Goal: Information Seeking & Learning: Learn about a topic

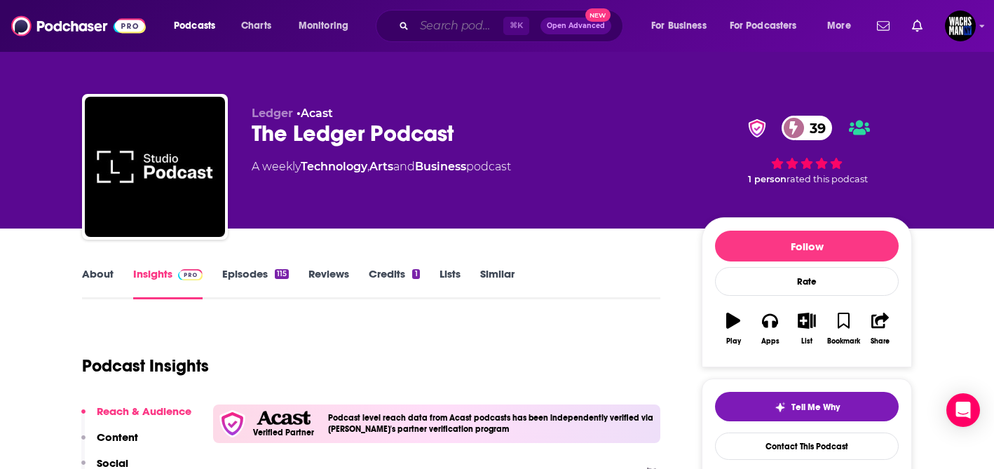
click at [468, 22] on input "Search podcasts, credits, & more..." at bounding box center [458, 26] width 89 height 22
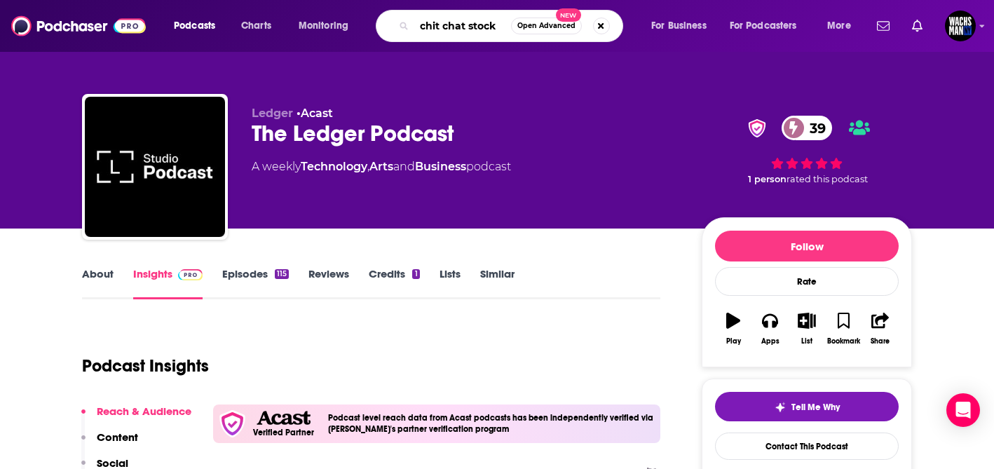
type input "chit chat stocks"
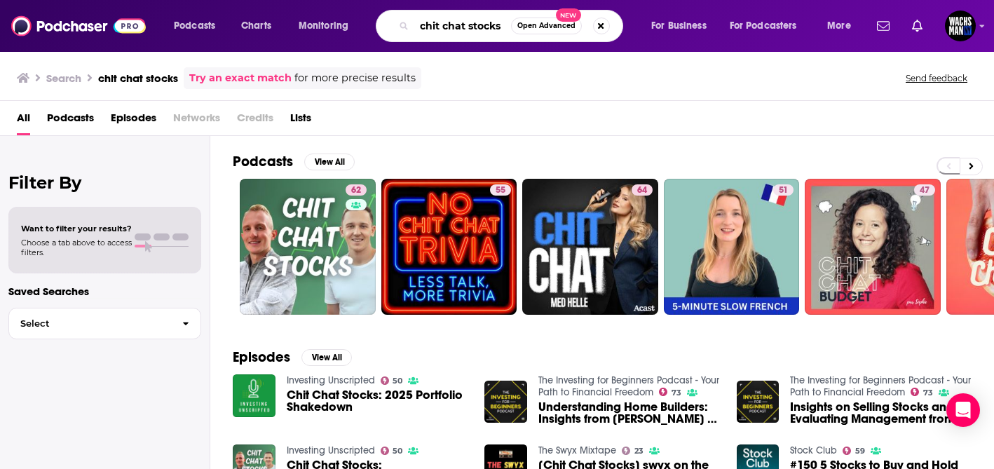
click at [460, 29] on input "chit chat stocks" at bounding box center [462, 26] width 97 height 22
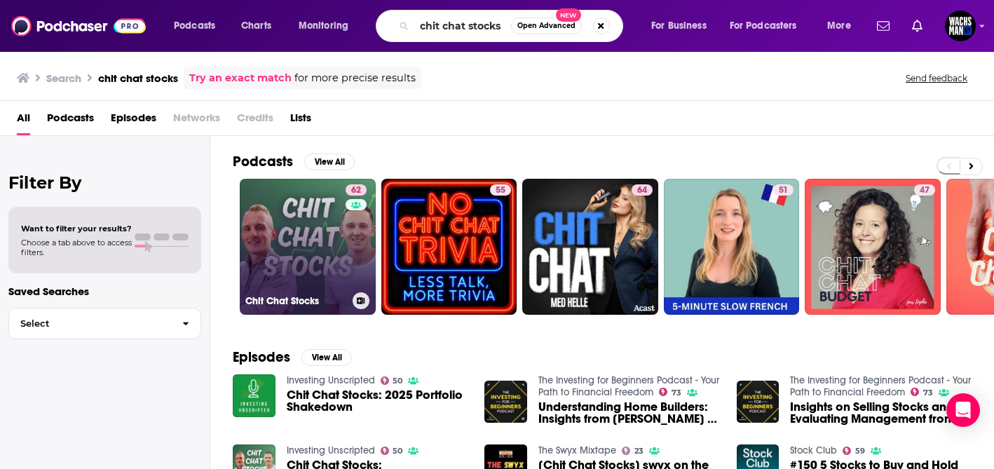
click at [317, 213] on link "62 Chit Chat Stocks" at bounding box center [308, 247] width 136 height 136
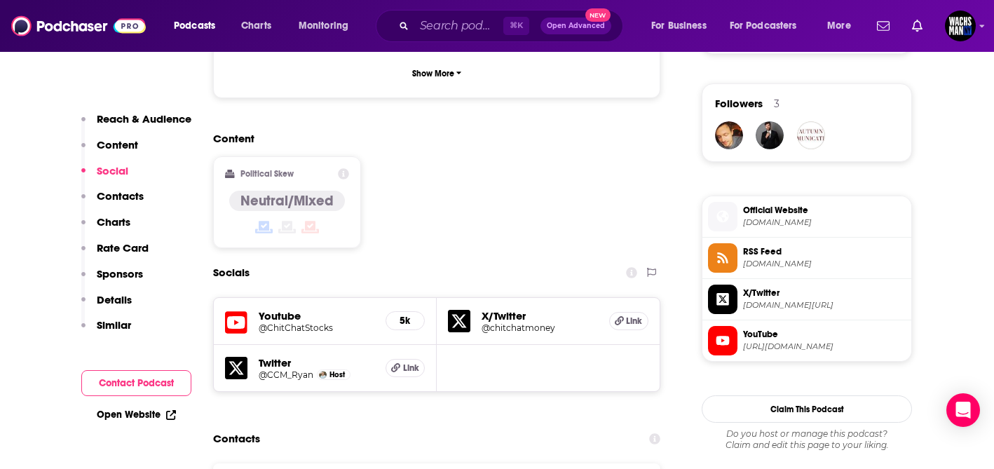
scroll to position [996, 0]
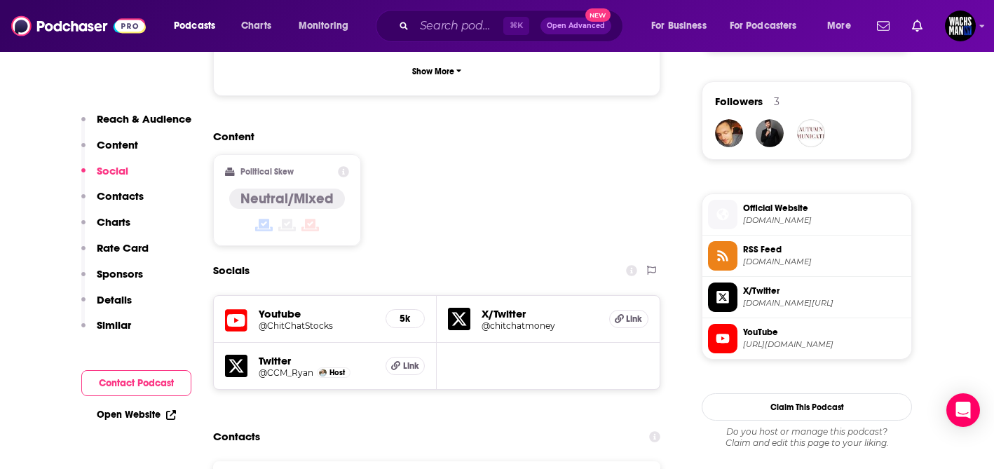
click at [498, 320] on h5 "@chitchatmoney" at bounding box center [539, 325] width 116 height 11
click at [311, 320] on h5 "@ChitChatStocks" at bounding box center [317, 325] width 116 height 11
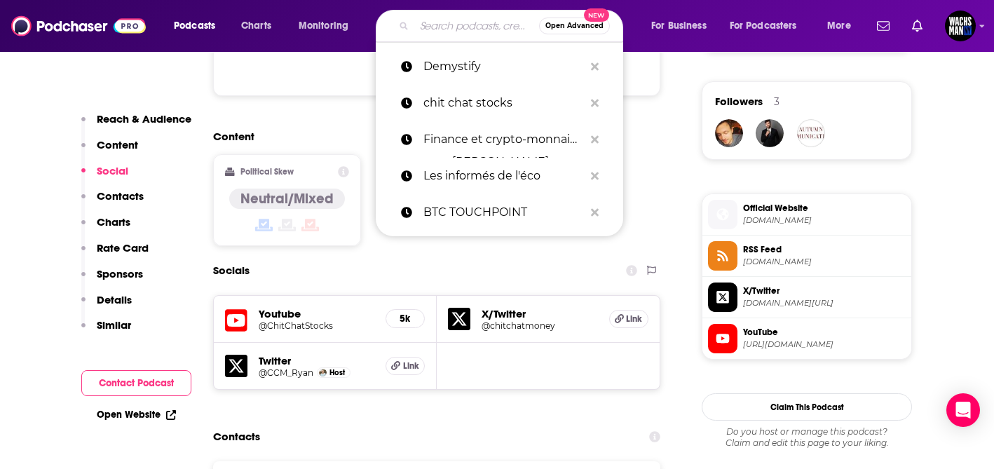
click at [458, 22] on input "Search podcasts, credits, & more..." at bounding box center [476, 26] width 125 height 22
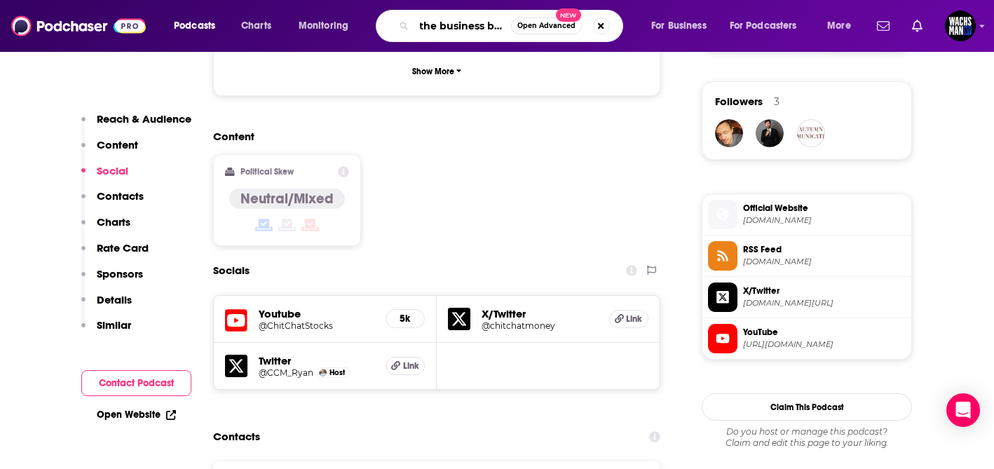
type input "the business brew"
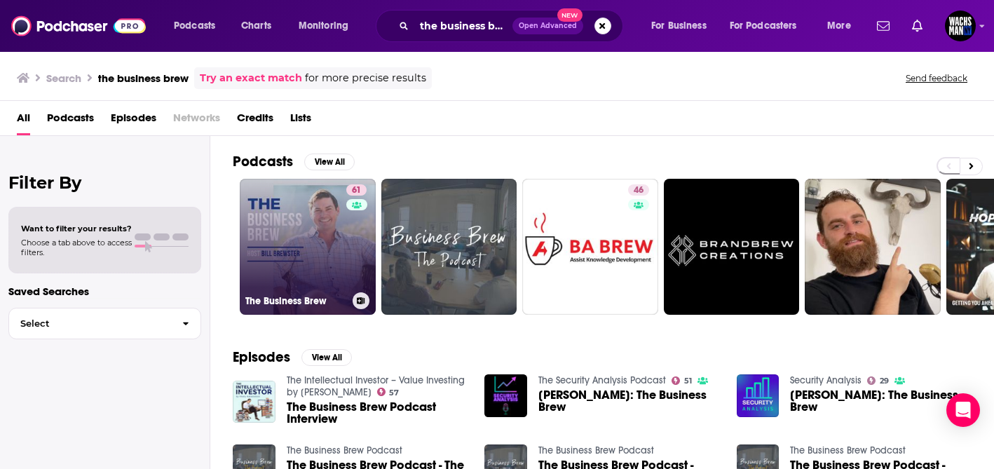
click at [326, 268] on link "61 The Business Brew" at bounding box center [308, 247] width 136 height 136
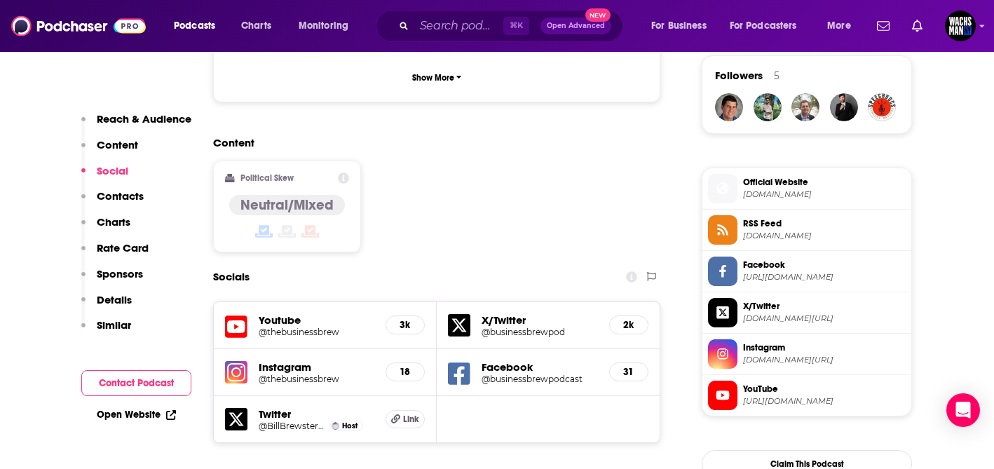
scroll to position [1039, 0]
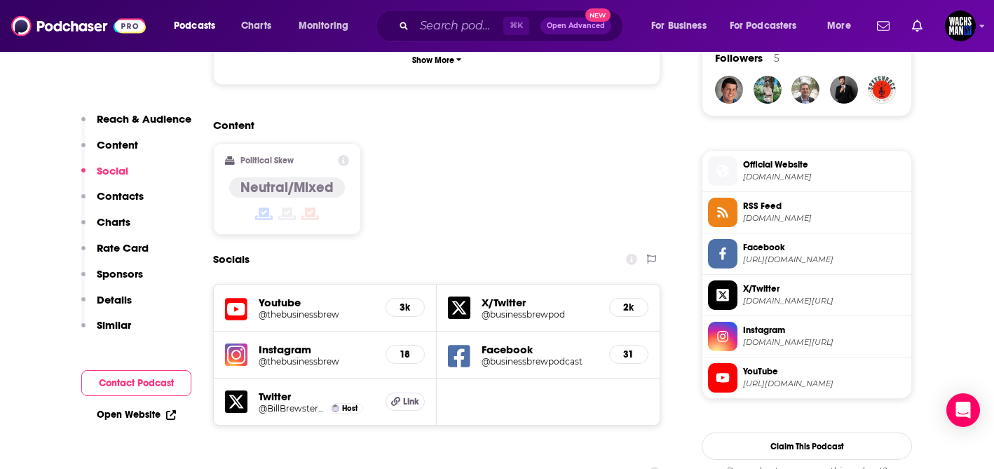
click at [287, 390] on h5 "Twitter" at bounding box center [317, 396] width 116 height 13
click at [407, 392] on h5 "Link" at bounding box center [404, 401] width 39 height 18
click at [409, 301] on h5 "3k" at bounding box center [404, 307] width 15 height 12
click at [283, 296] on h5 "Youtube" at bounding box center [317, 302] width 116 height 13
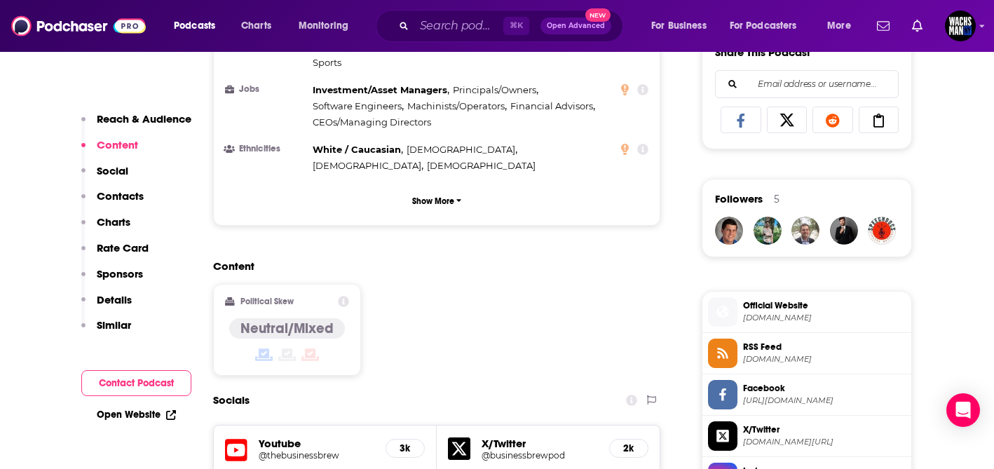
scroll to position [898, 0]
click at [243, 439] on icon at bounding box center [236, 450] width 22 height 22
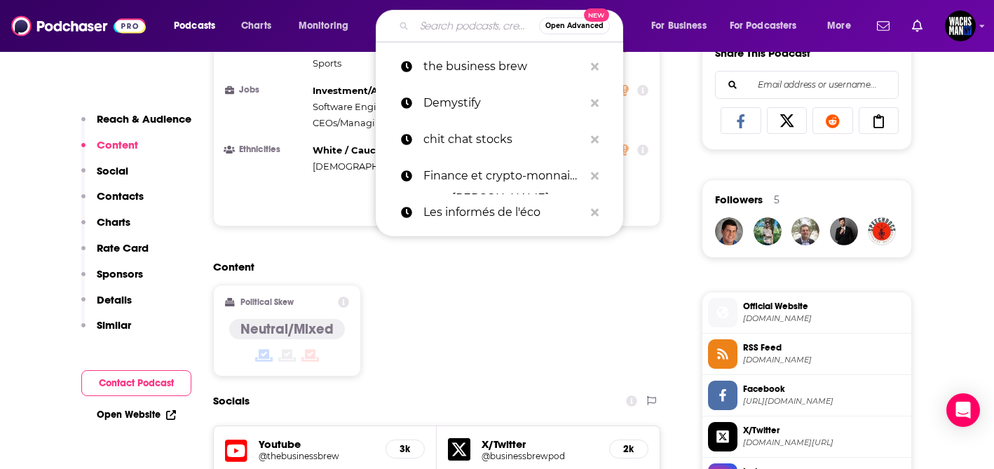
click at [474, 24] on input "Search podcasts, credits, & more..." at bounding box center [476, 26] width 125 height 22
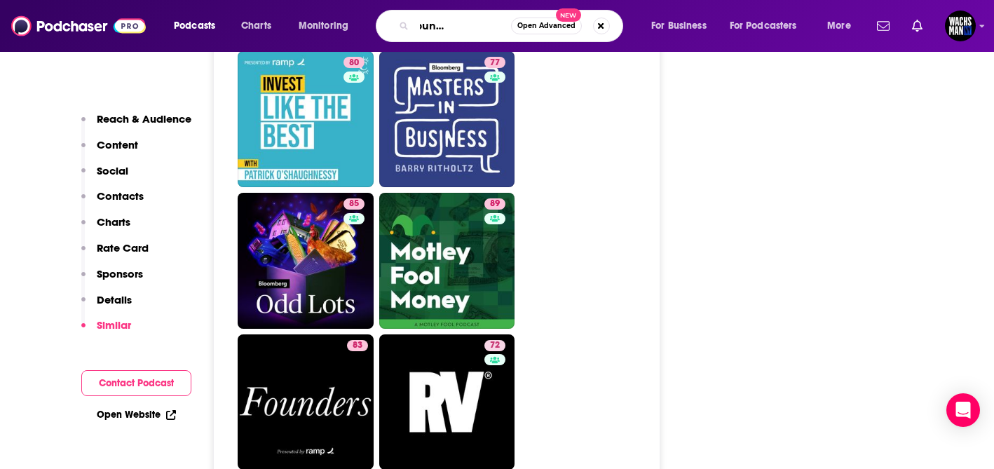
scroll to position [2907, 0]
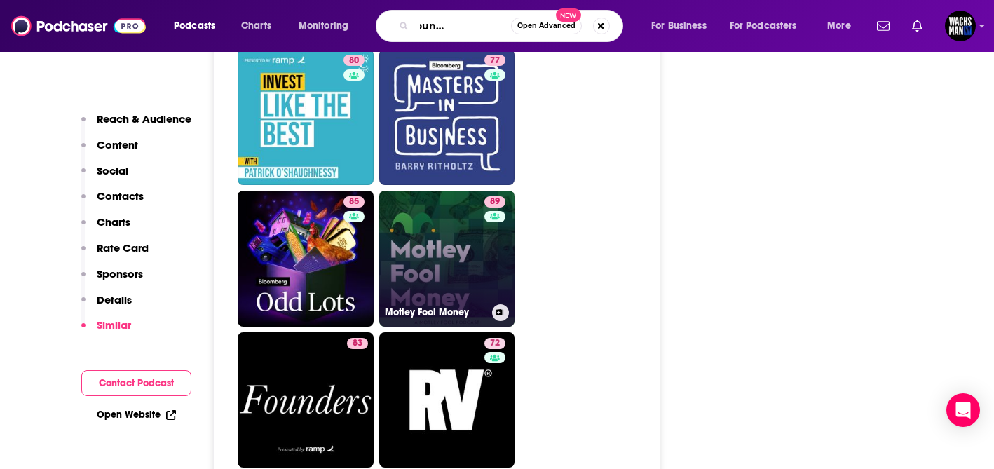
type input "the compound and friends"
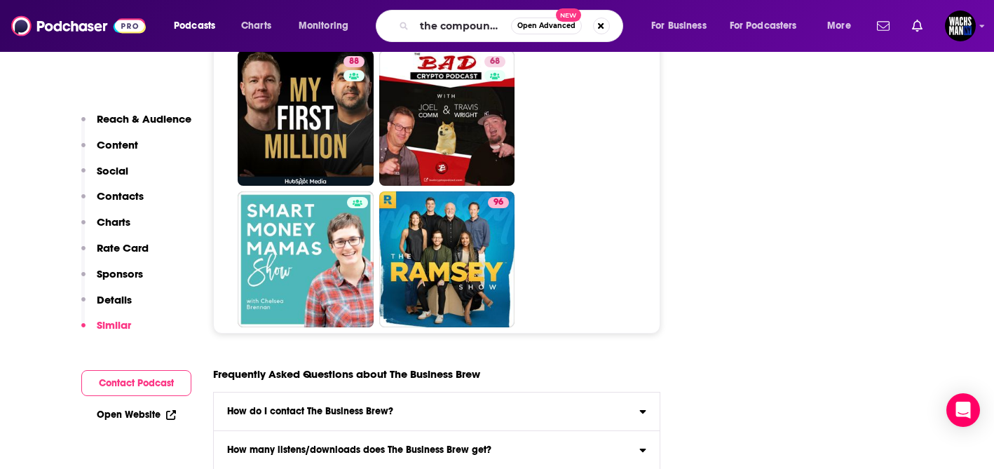
scroll to position [6825, 0]
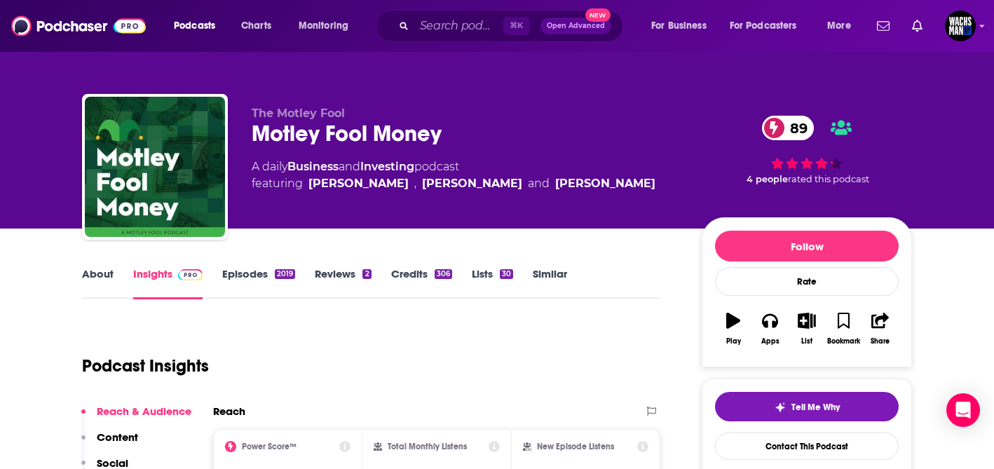
click at [104, 274] on link "About" at bounding box center [98, 283] width 32 height 32
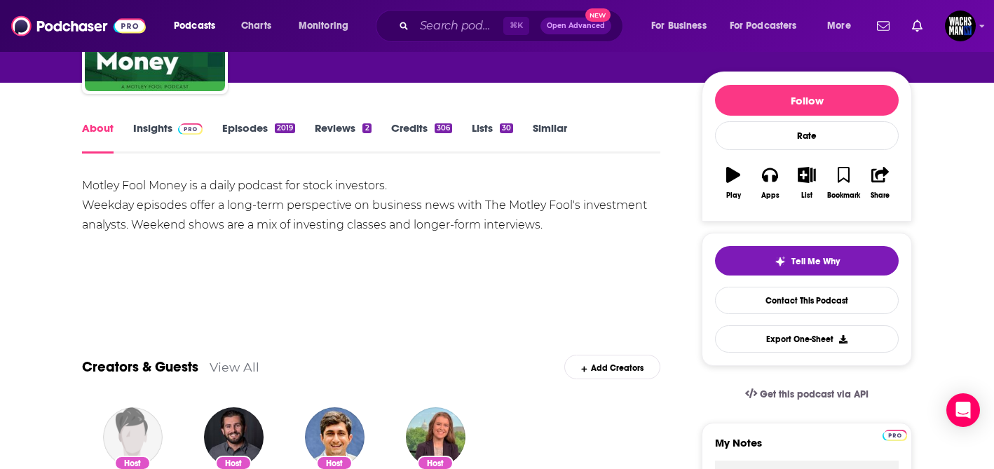
scroll to position [146, 0]
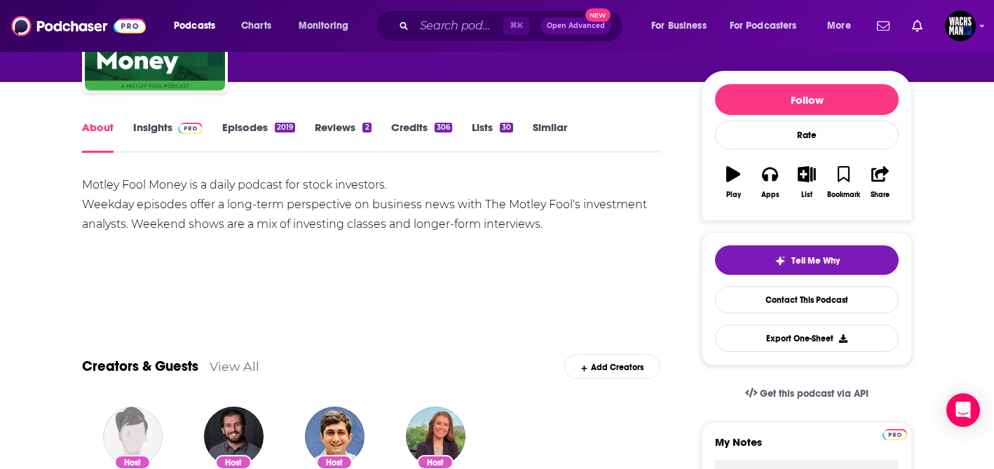
click at [149, 129] on link "Insights" at bounding box center [167, 137] width 69 height 32
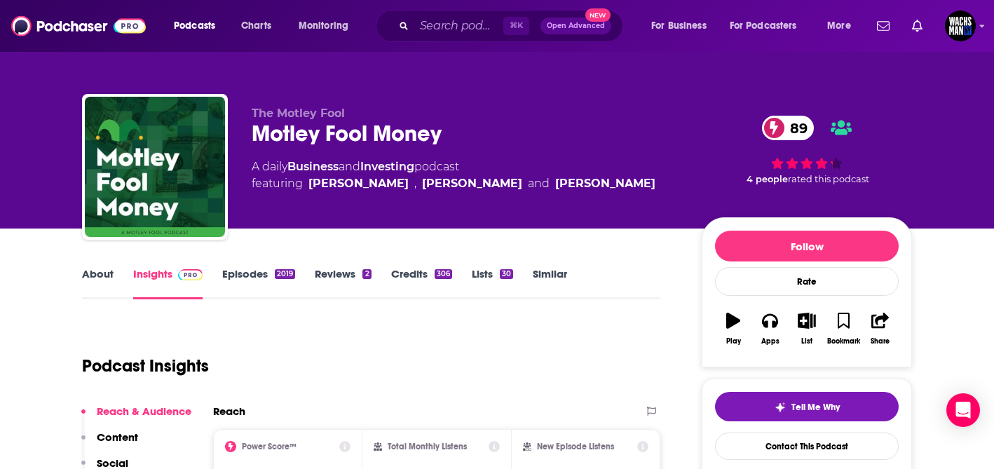
click at [250, 275] on link "Episodes 2019" at bounding box center [258, 283] width 73 height 32
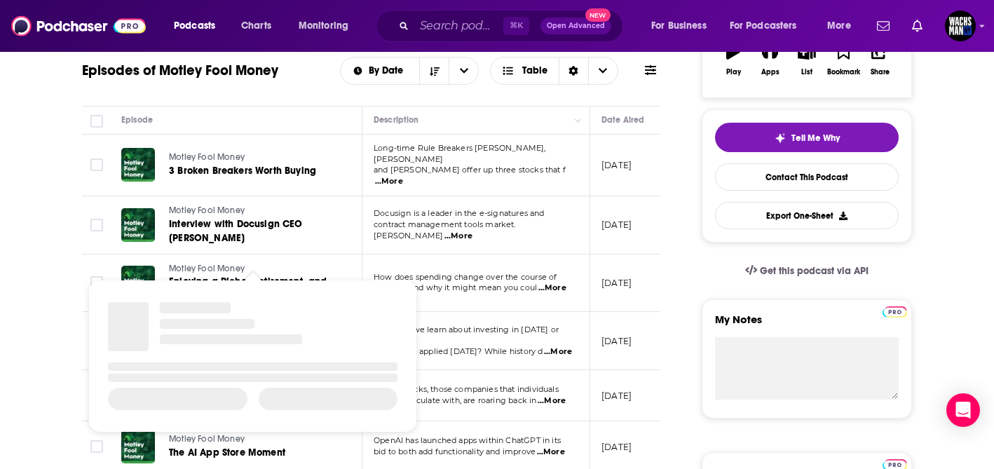
scroll to position [270, 0]
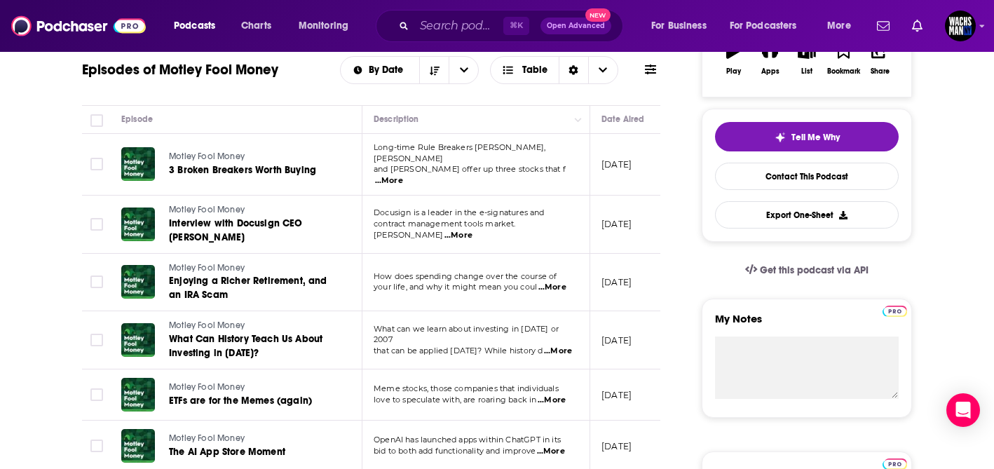
click at [472, 230] on span "...More" at bounding box center [458, 235] width 28 height 11
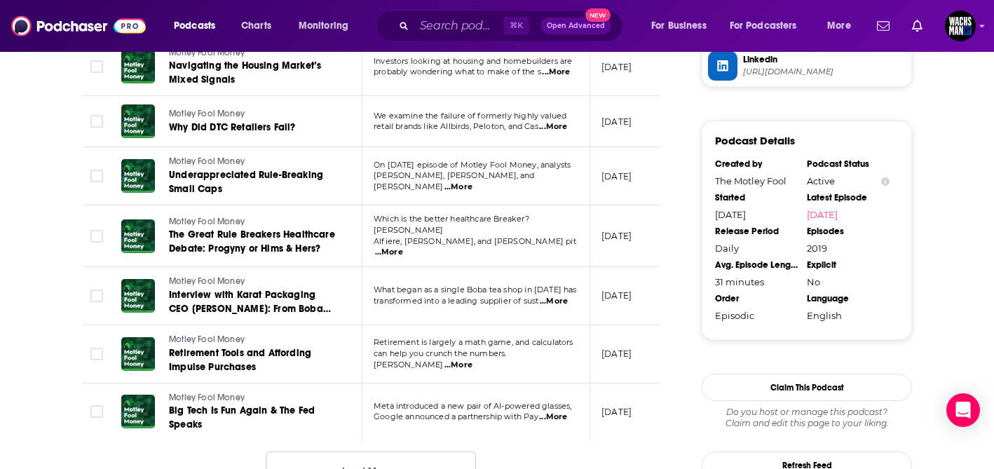
scroll to position [1393, 0]
click at [558, 295] on span "...More" at bounding box center [554, 300] width 28 height 11
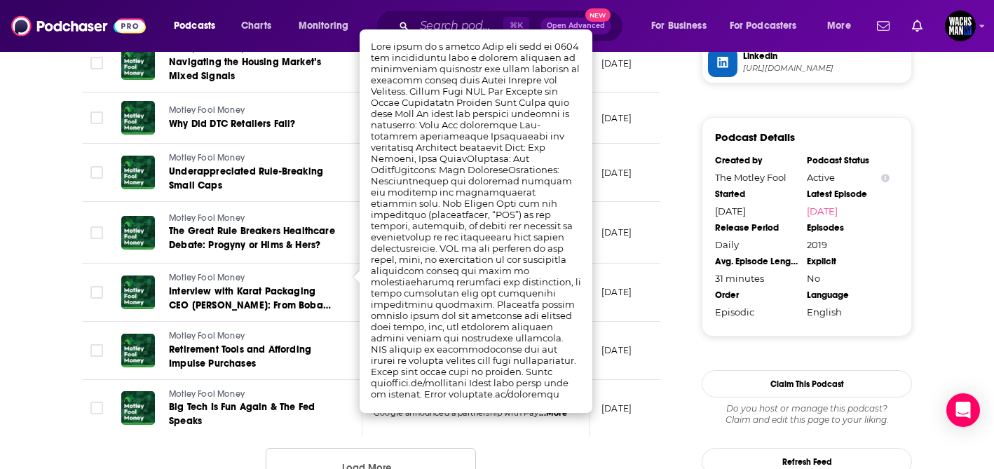
scroll to position [1395, 0]
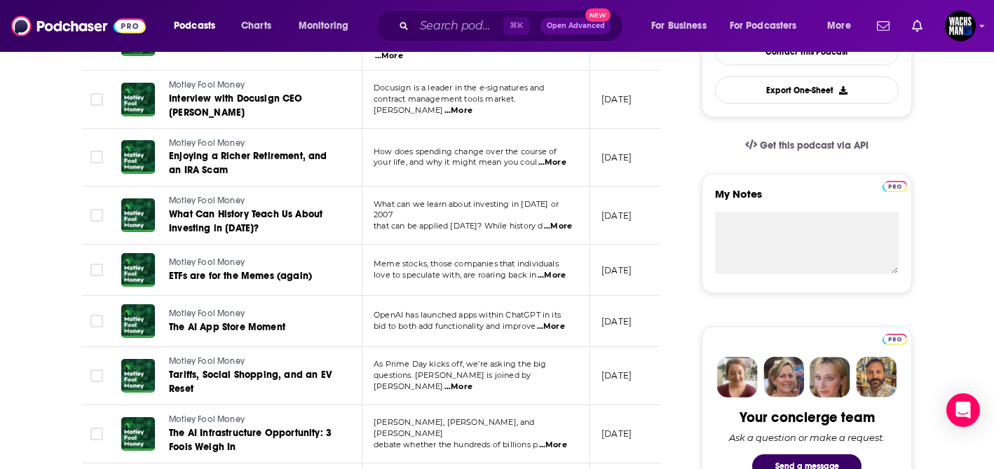
scroll to position [0, 0]
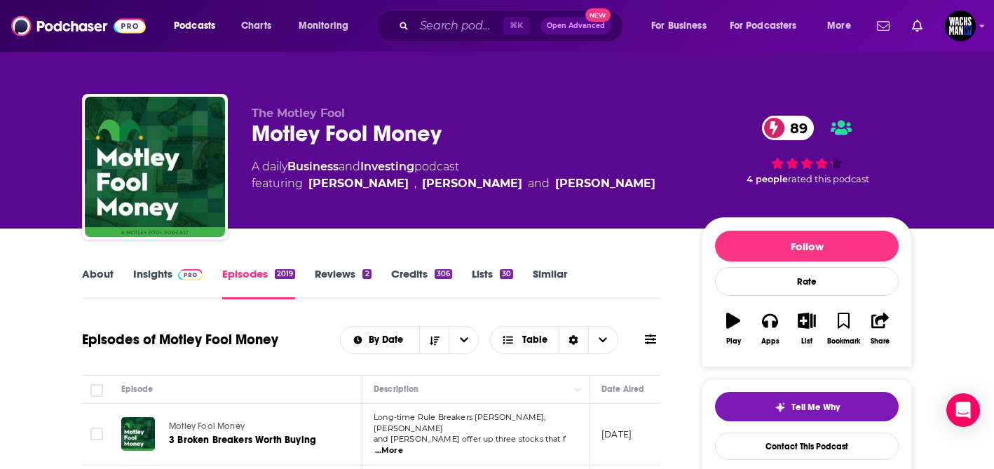
click at [154, 275] on link "Insights" at bounding box center [167, 283] width 69 height 32
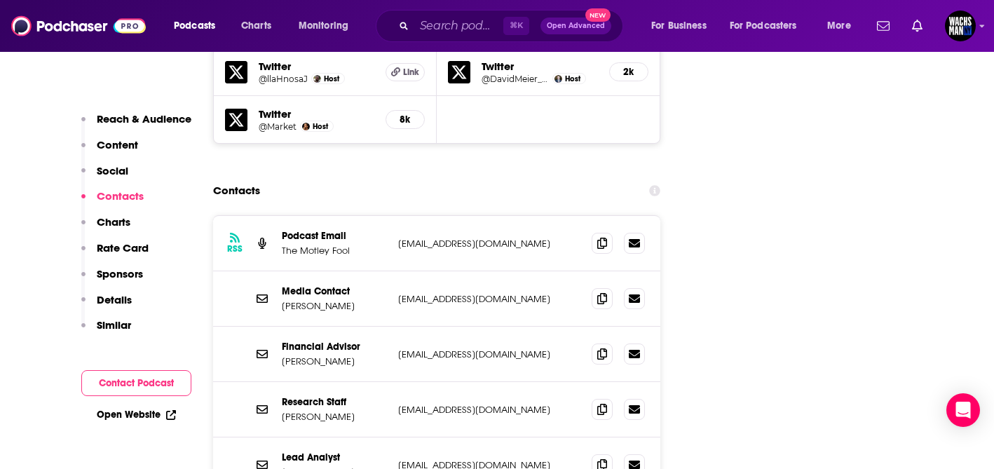
scroll to position [2059, 0]
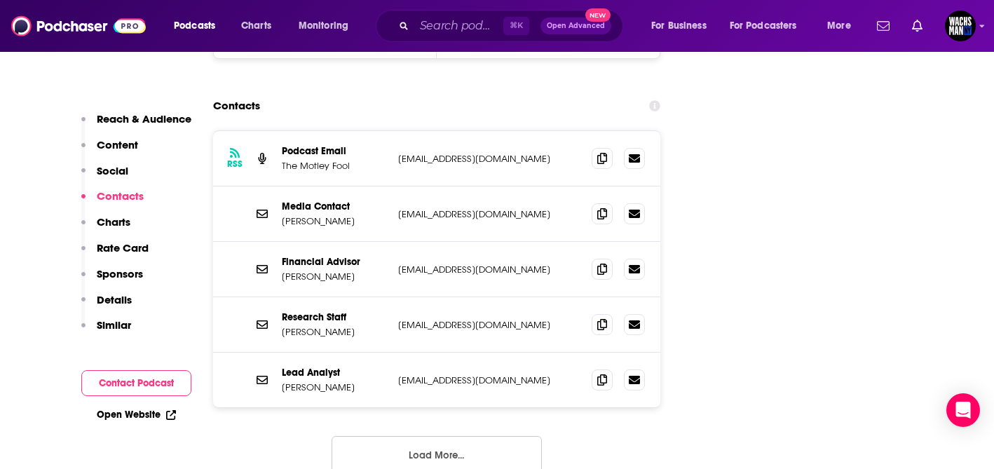
scroll to position [2238, 0]
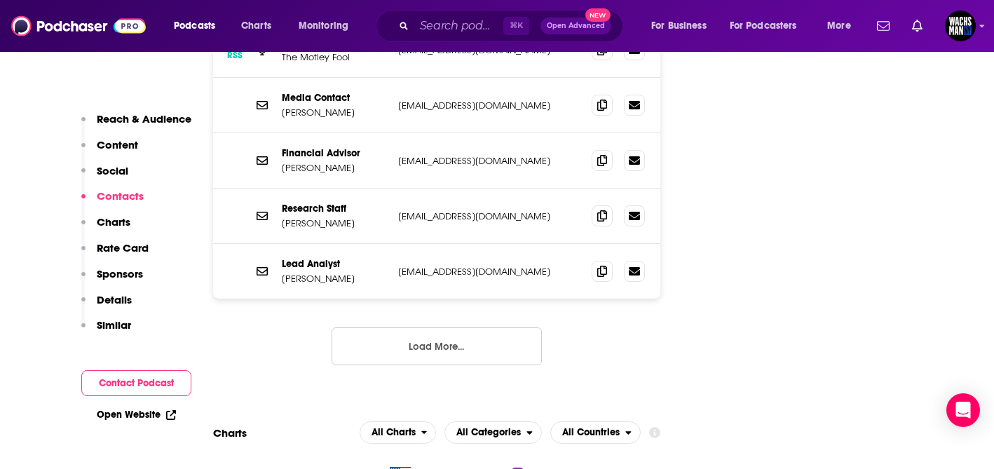
click at [439, 327] on button "Load More..." at bounding box center [436, 346] width 210 height 38
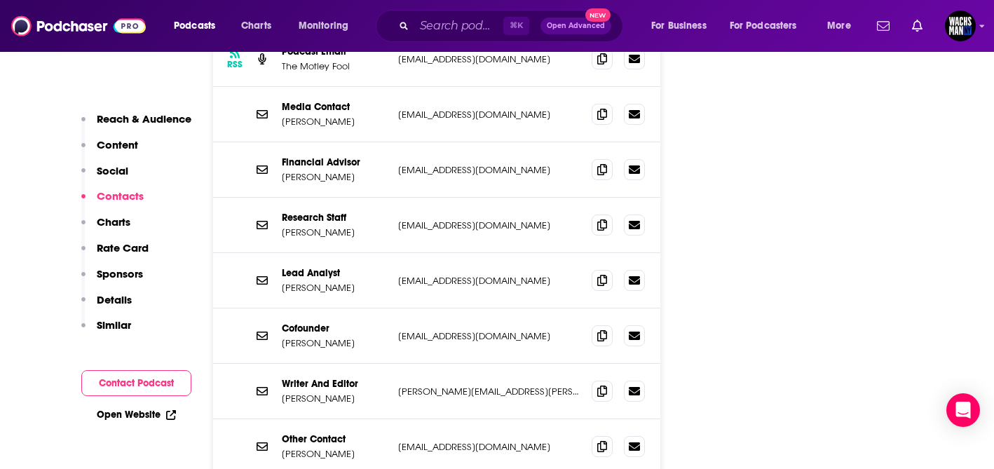
scroll to position [2228, 0]
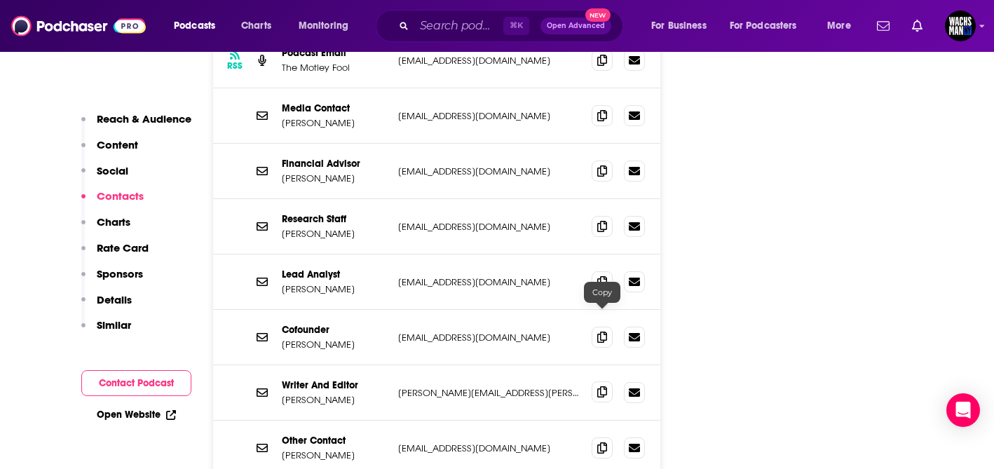
click at [598, 386] on icon at bounding box center [602, 391] width 10 height 11
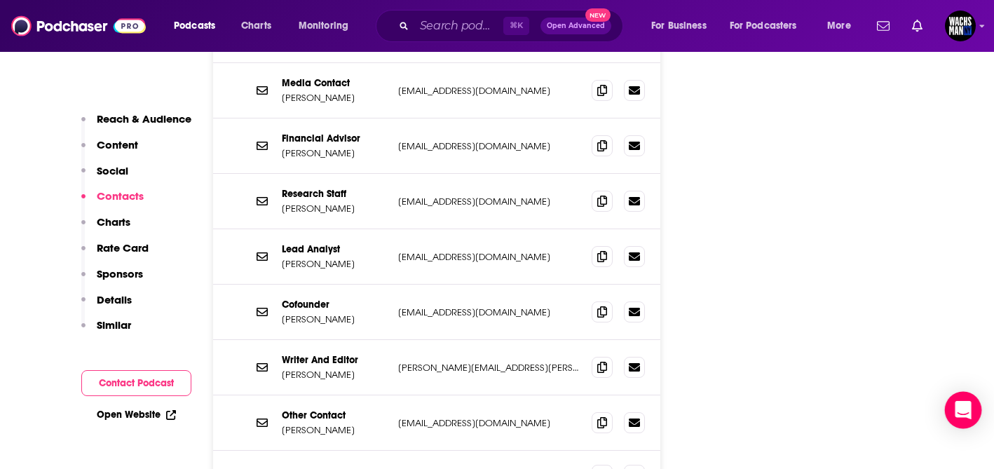
scroll to position [2257, 0]
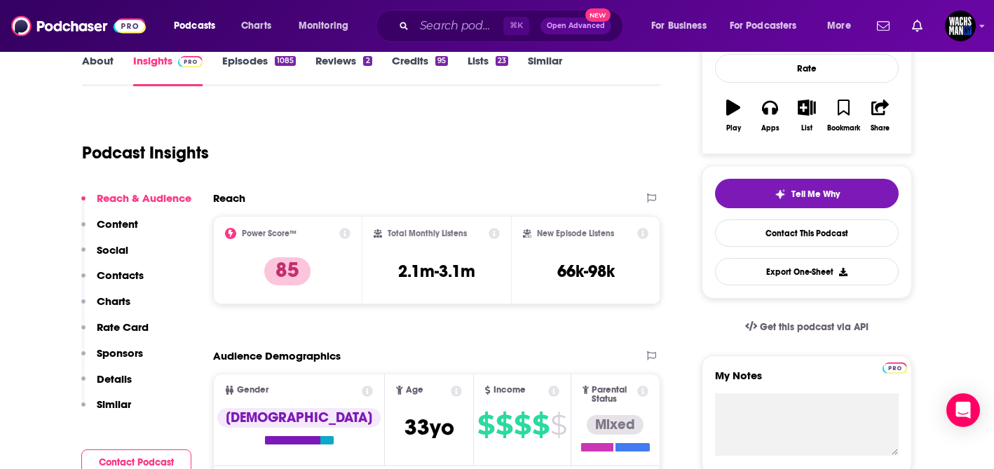
scroll to position [215, 0]
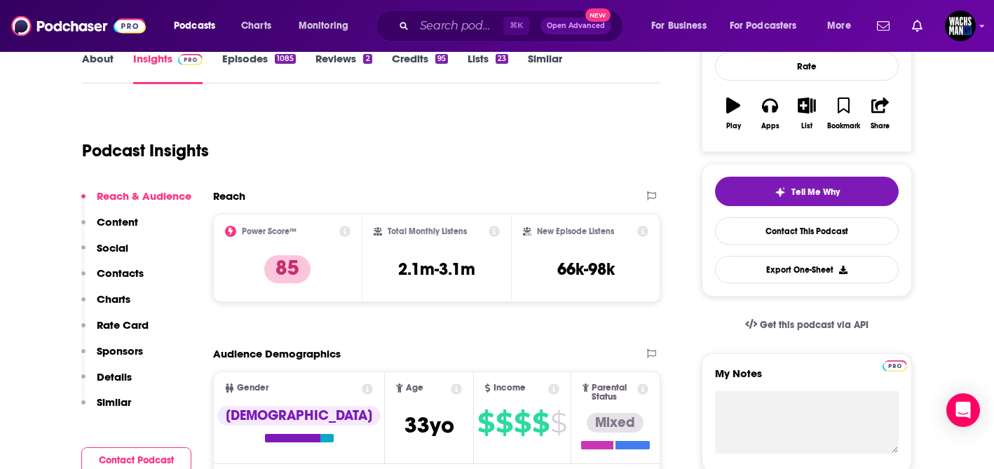
click at [97, 60] on link "About" at bounding box center [98, 68] width 32 height 32
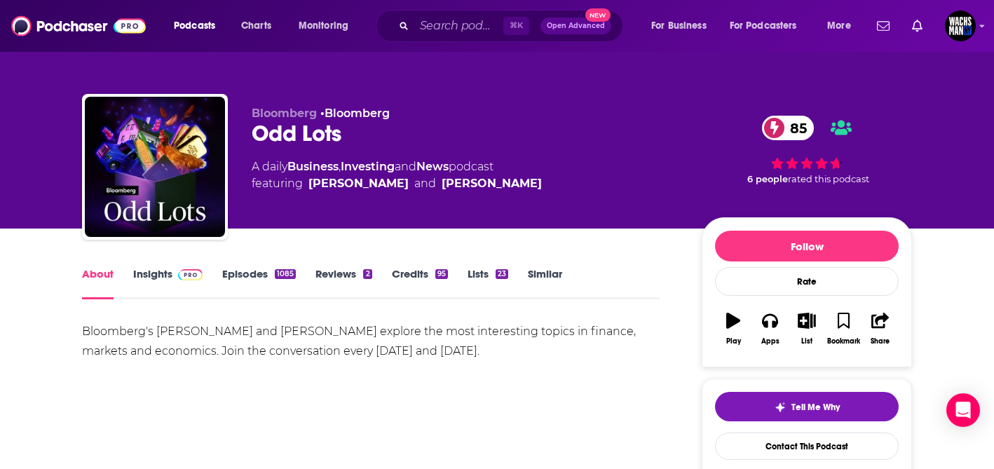
click at [237, 282] on link "Episodes 1085" at bounding box center [259, 283] width 74 height 32
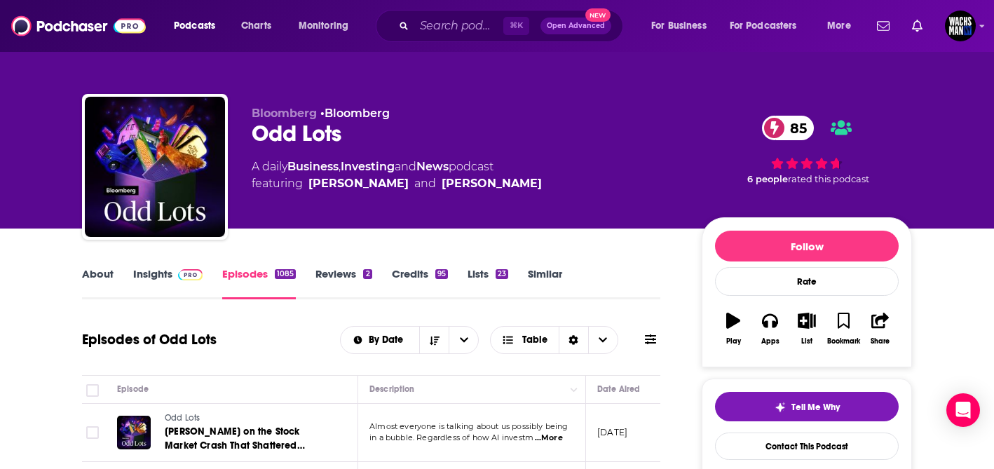
click at [96, 282] on link "About" at bounding box center [98, 283] width 32 height 32
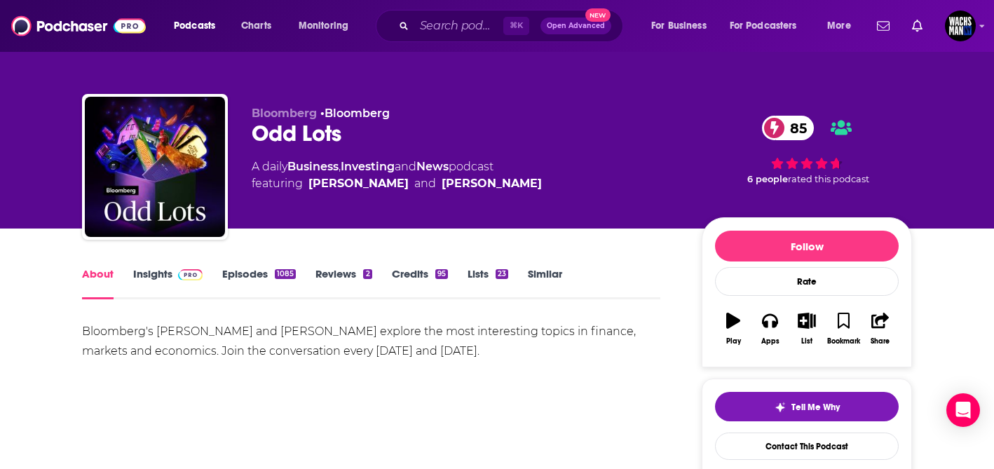
click at [162, 284] on link "Insights" at bounding box center [167, 283] width 69 height 32
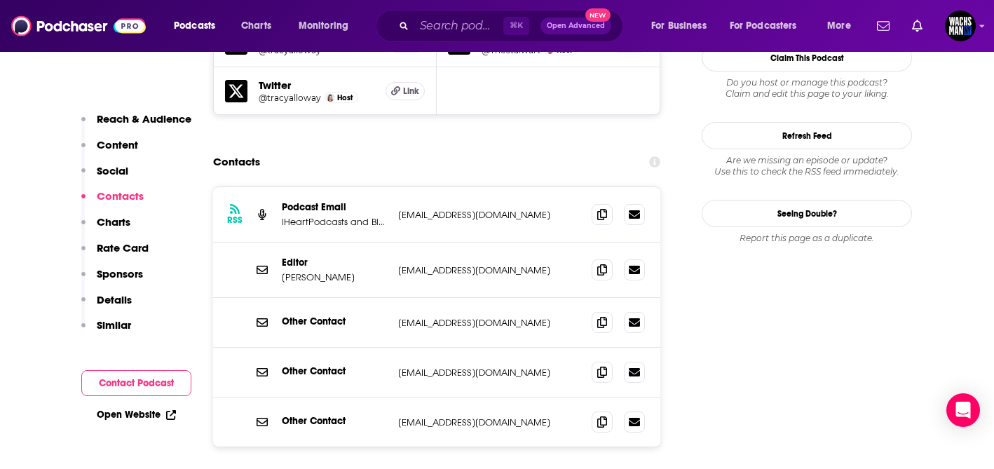
scroll to position [1362, 0]
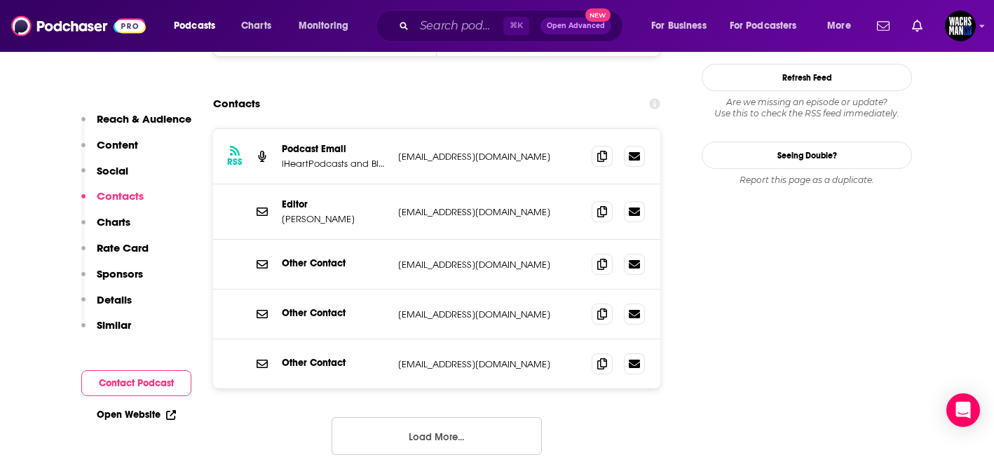
click at [470, 417] on button "Load More..." at bounding box center [436, 436] width 210 height 38
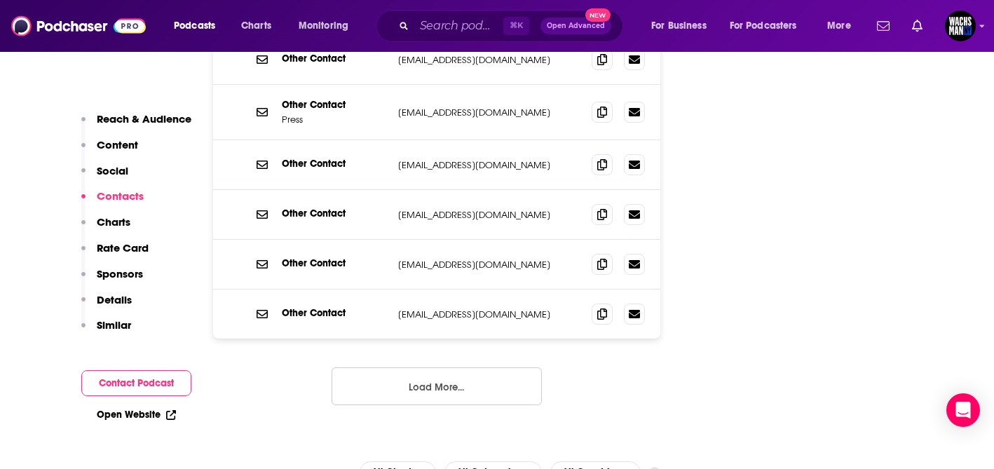
scroll to position [1667, 0]
click at [522, 366] on button "Load More..." at bounding box center [436, 385] width 210 height 38
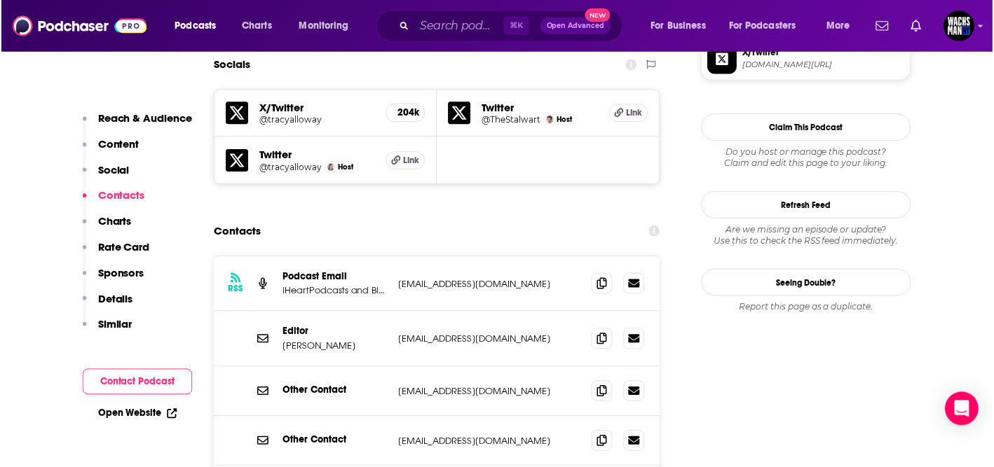
scroll to position [1236, 0]
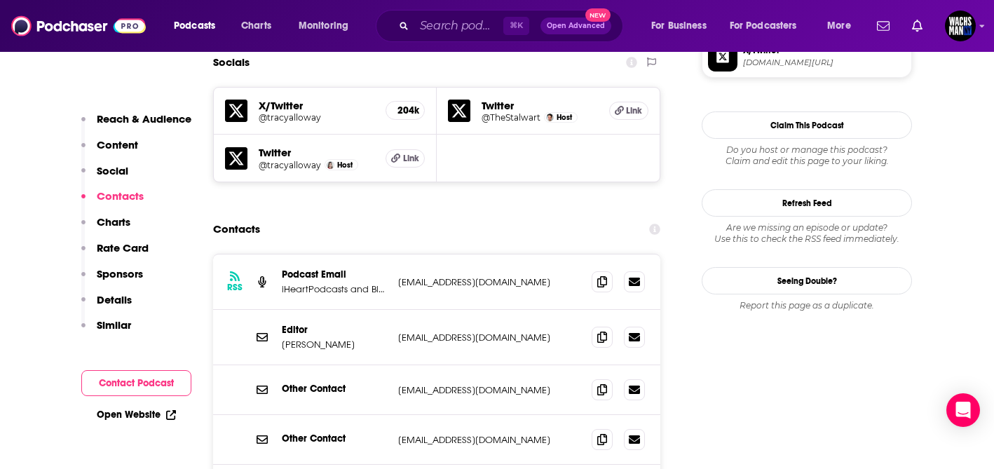
click at [345, 283] on p "iHeartPodcasts and Bloomberg" at bounding box center [334, 289] width 105 height 12
click at [606, 271] on span at bounding box center [602, 281] width 21 height 21
click at [331, 268] on p "Podcast Email" at bounding box center [334, 274] width 105 height 12
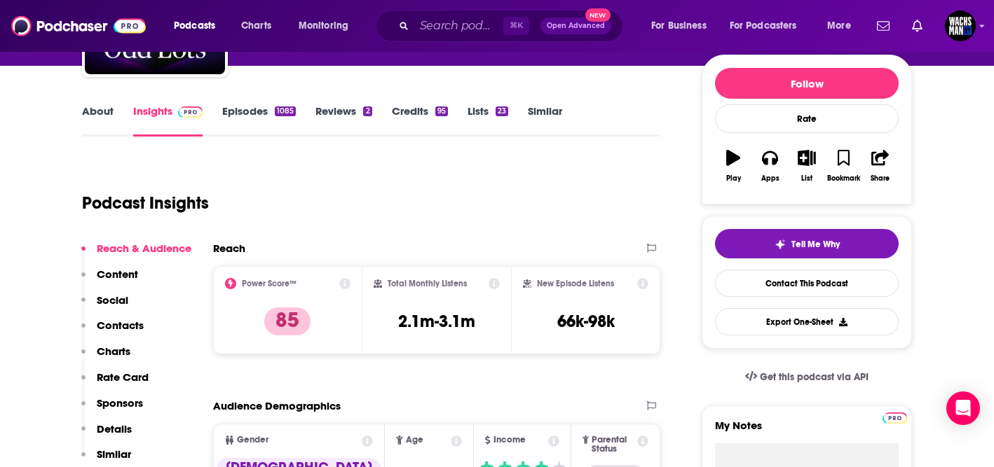
scroll to position [0, 0]
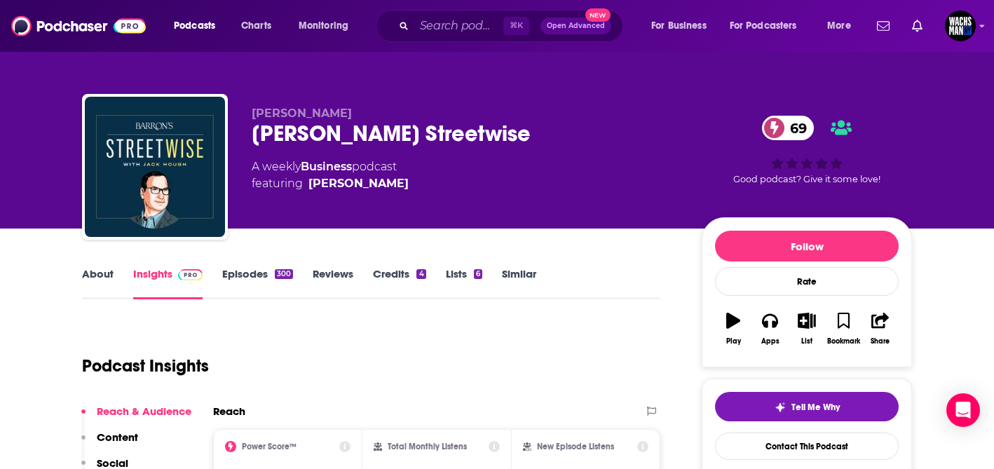
click at [94, 273] on link "About" at bounding box center [98, 283] width 32 height 32
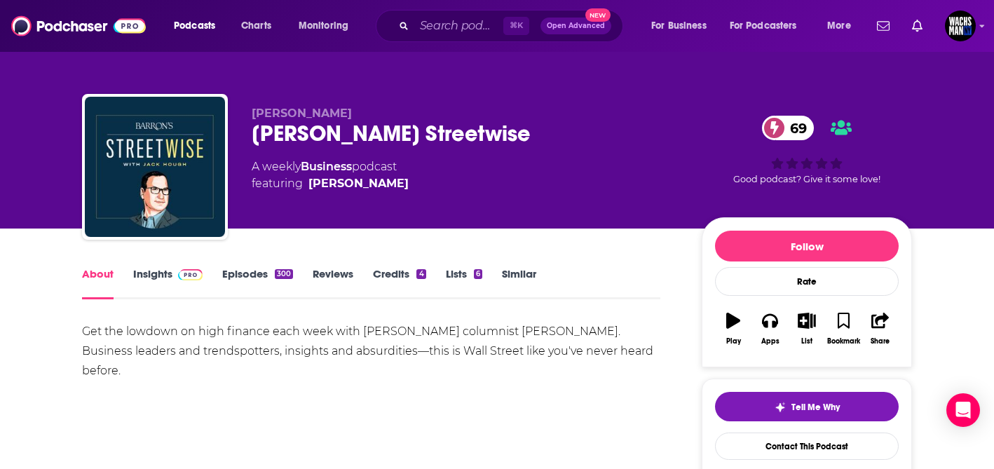
click at [146, 274] on link "Insights" at bounding box center [167, 283] width 69 height 32
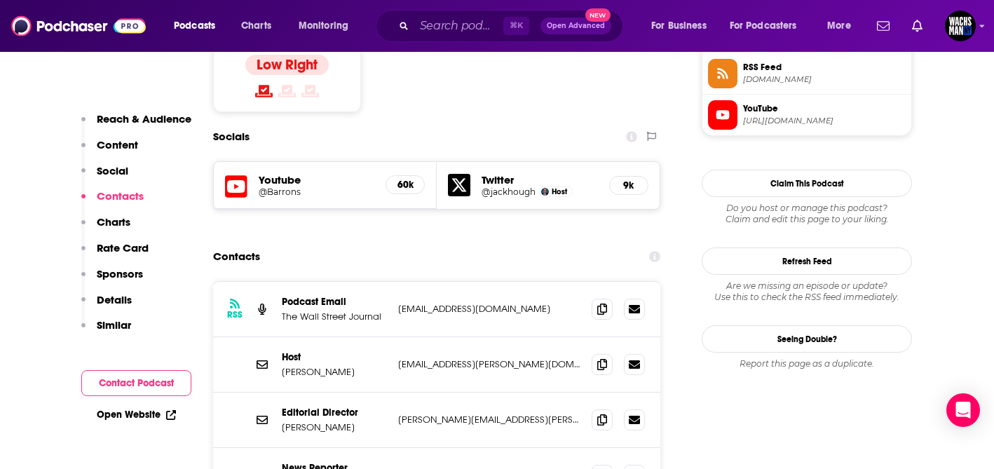
scroll to position [1184, 0]
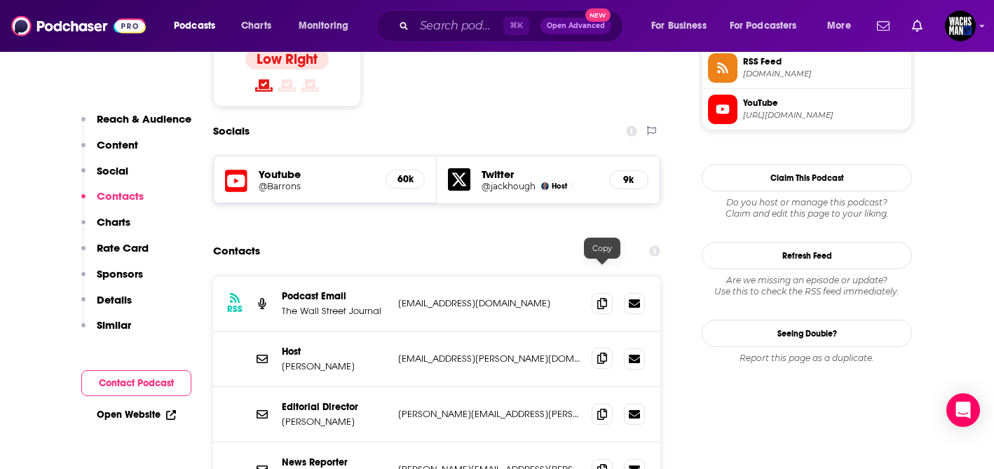
click at [599, 353] on icon at bounding box center [602, 358] width 10 height 11
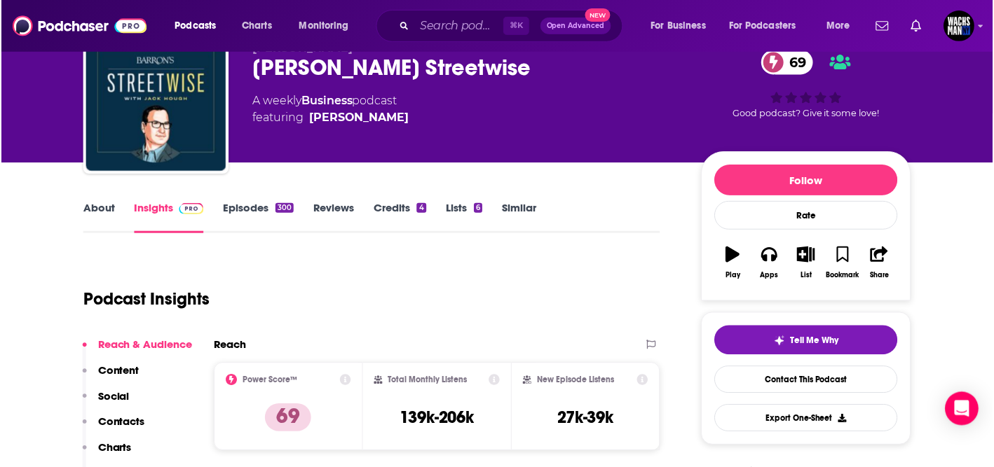
scroll to position [0, 0]
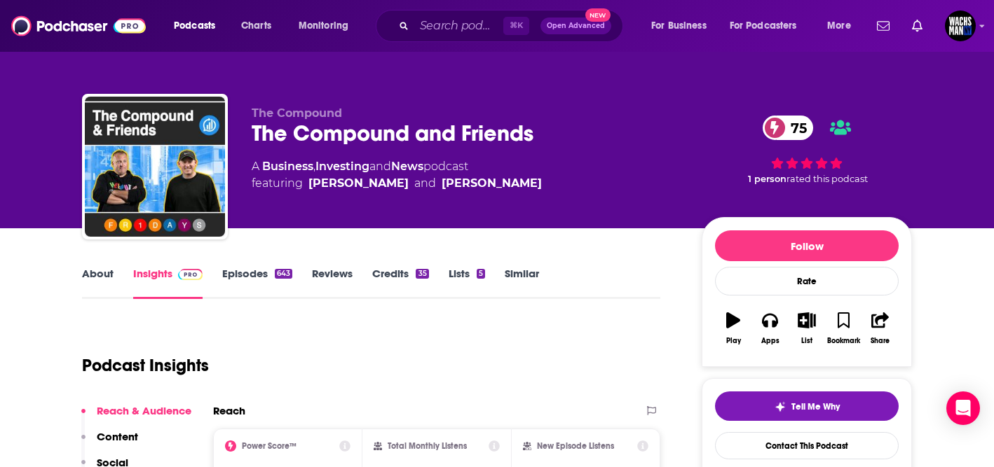
click at [98, 272] on link "About" at bounding box center [98, 283] width 32 height 32
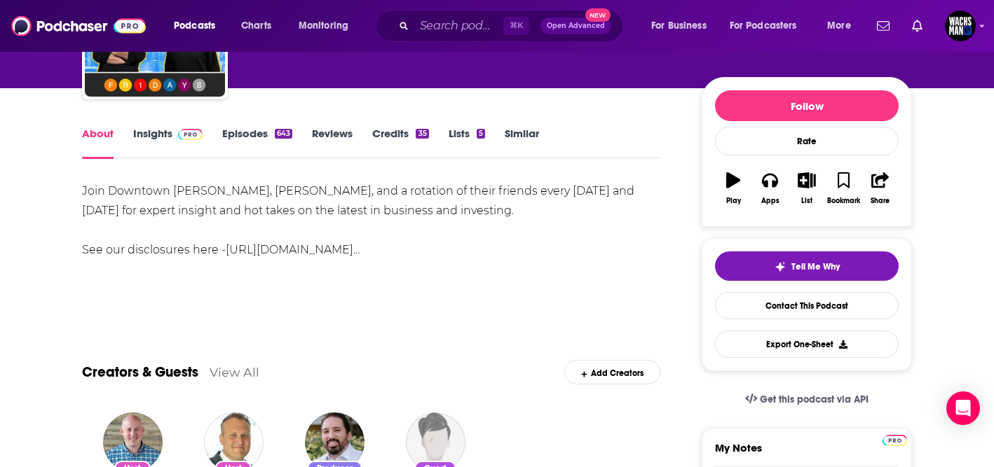
scroll to position [141, 0]
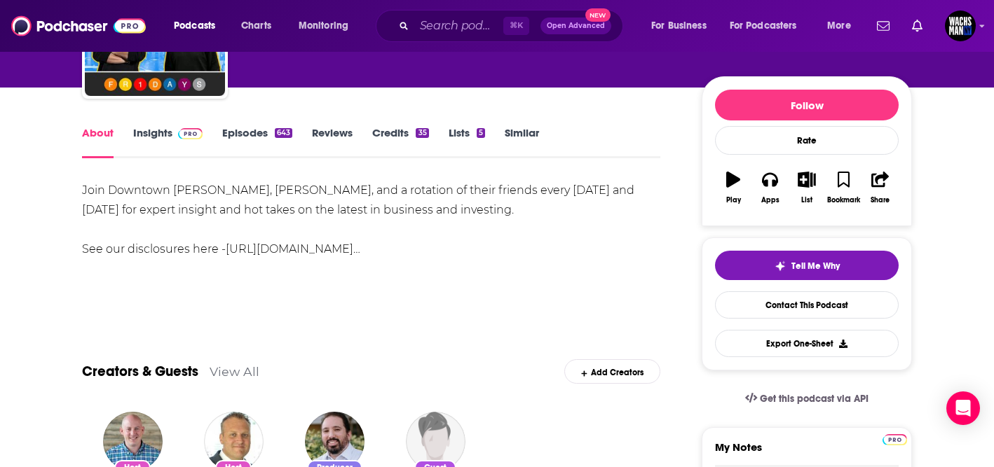
click at [163, 135] on link "Insights" at bounding box center [167, 142] width 69 height 32
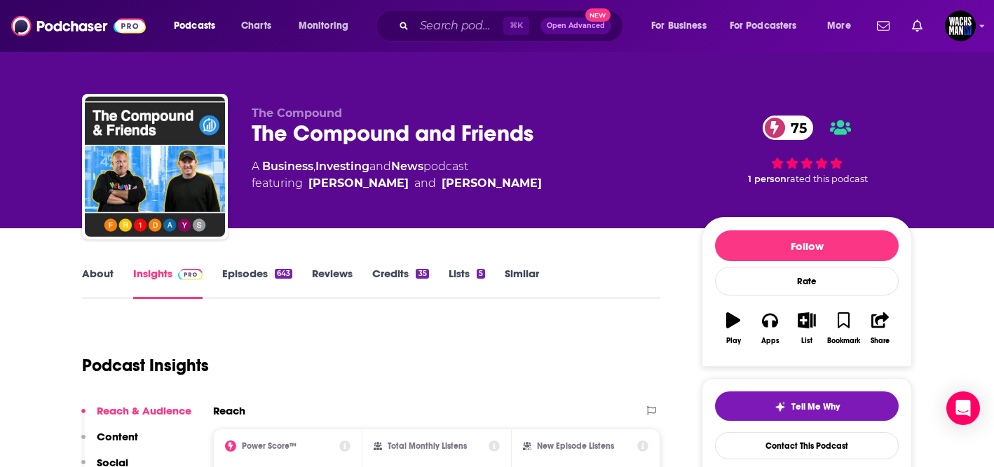
click at [246, 275] on link "Episodes 643" at bounding box center [257, 283] width 70 height 32
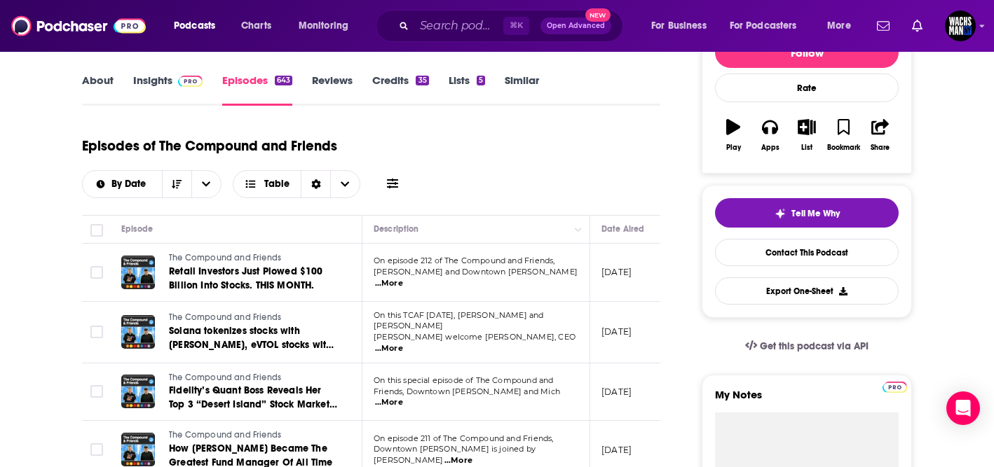
scroll to position [171, 0]
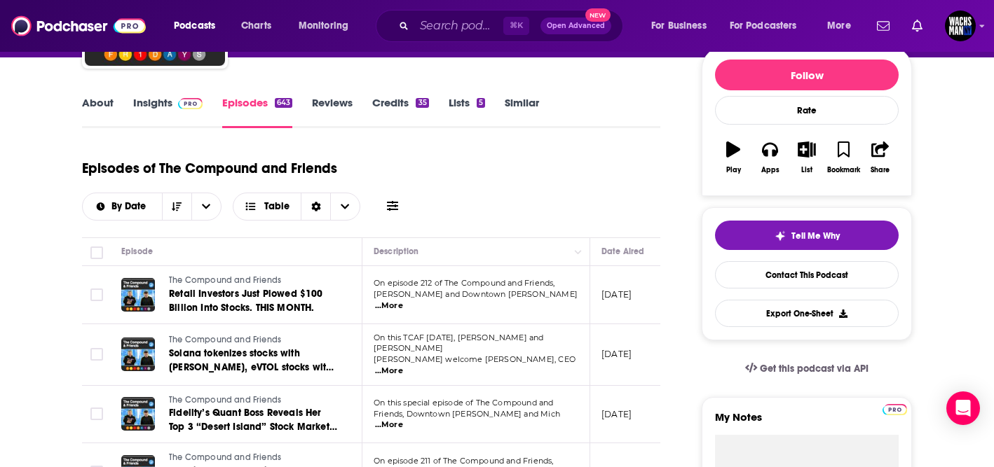
click at [154, 101] on link "Insights" at bounding box center [167, 112] width 69 height 32
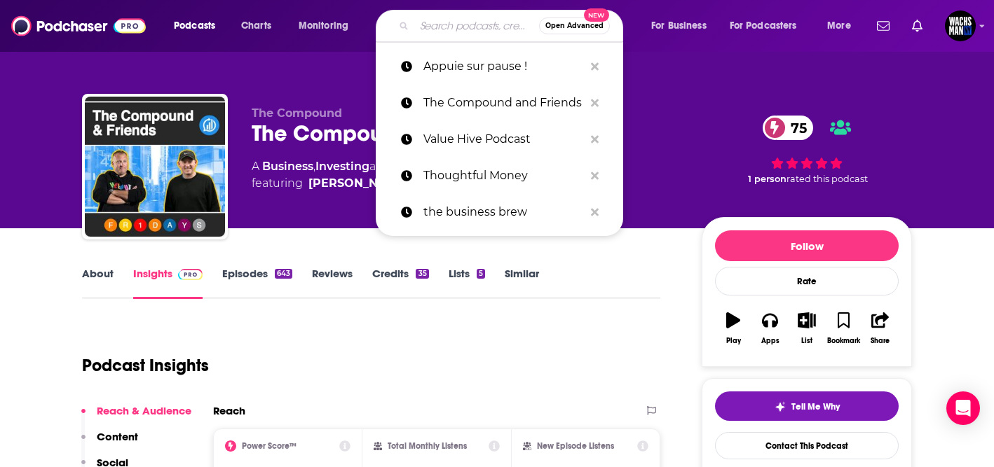
click at [459, 18] on input "Search podcasts, credits, & more..." at bounding box center [476, 26] width 125 height 22
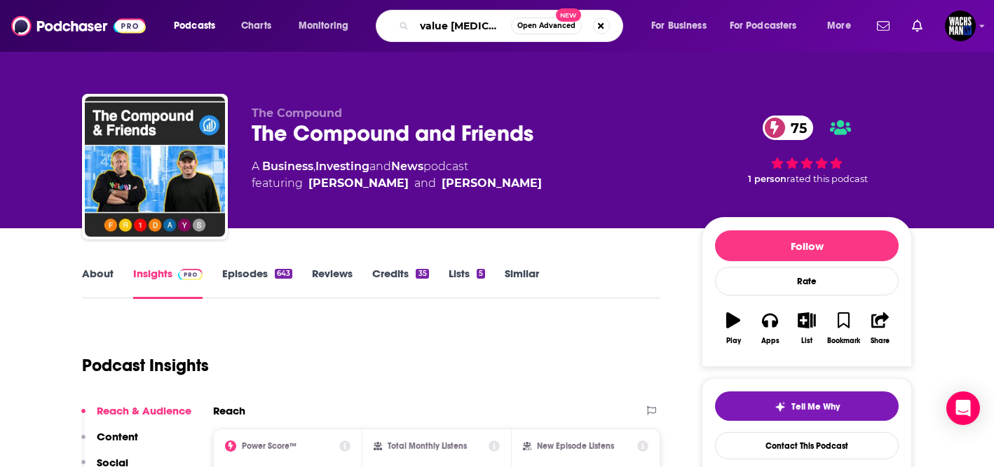
type input "value hive"
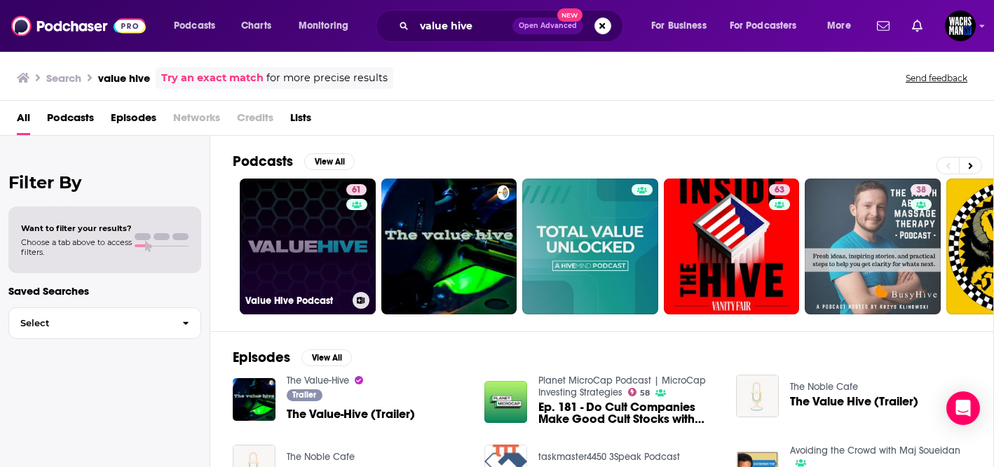
click at [285, 264] on link "61 Value Hive Podcast" at bounding box center [308, 247] width 136 height 136
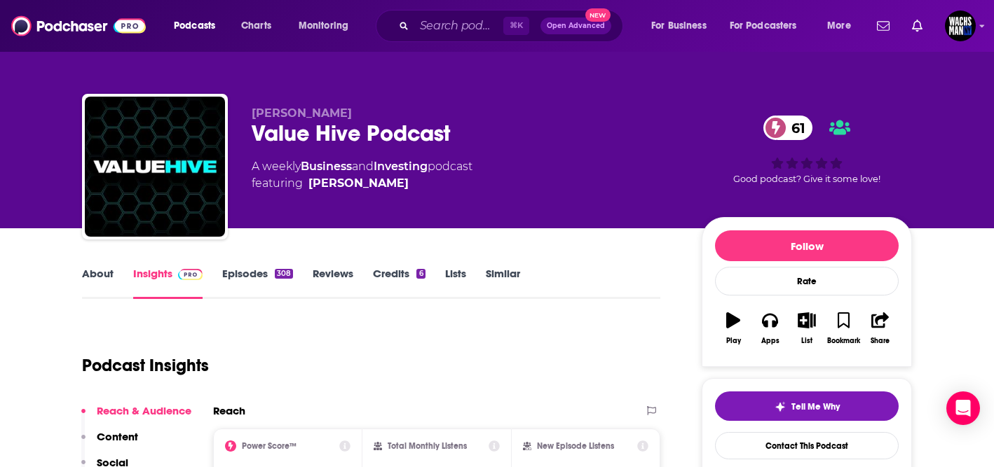
click at [107, 281] on link "About" at bounding box center [98, 283] width 32 height 32
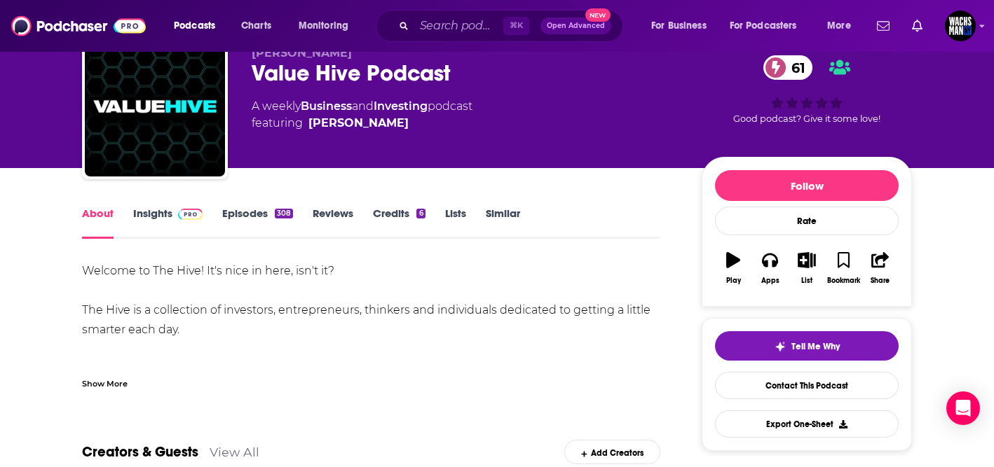
scroll to position [61, 0]
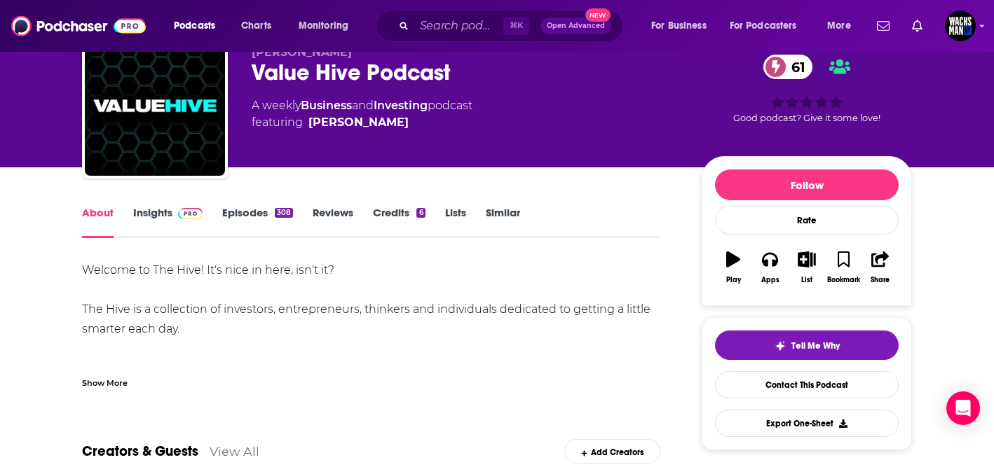
click at [156, 215] on link "Insights" at bounding box center [167, 222] width 69 height 32
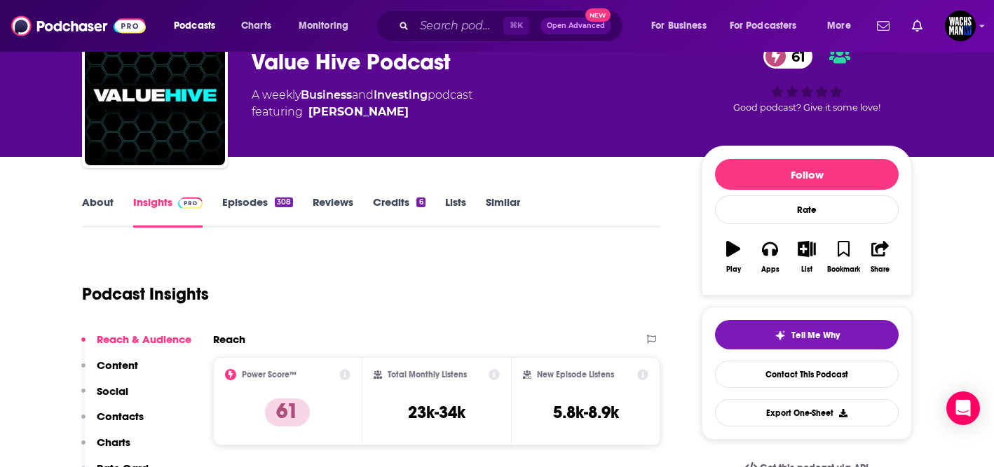
scroll to position [75, 0]
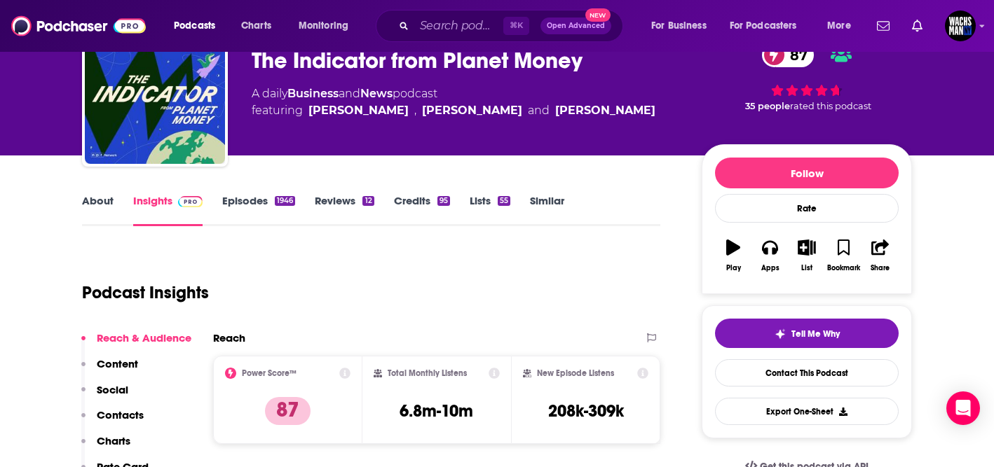
scroll to position [7, 0]
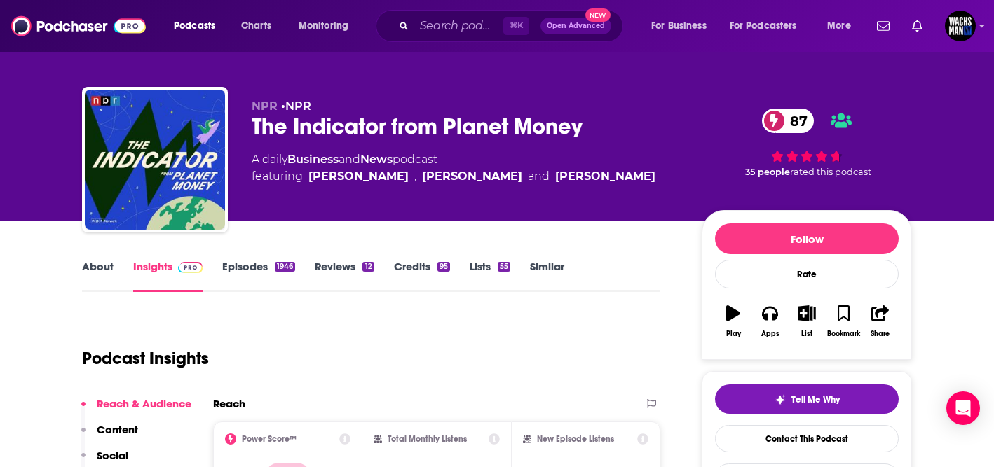
click at [97, 269] on link "About" at bounding box center [98, 276] width 32 height 32
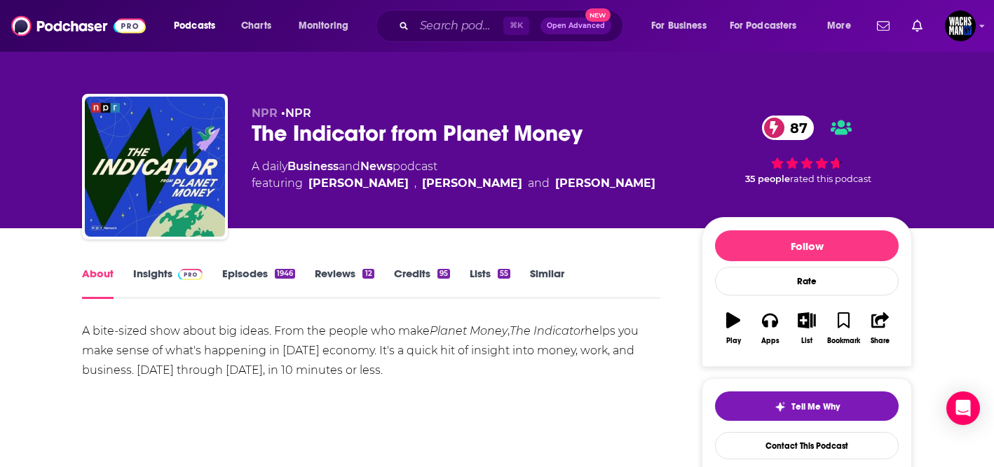
click at [242, 276] on link "Episodes 1946" at bounding box center [258, 283] width 73 height 32
